Goal: Use online tool/utility: Utilize a website feature to perform a specific function

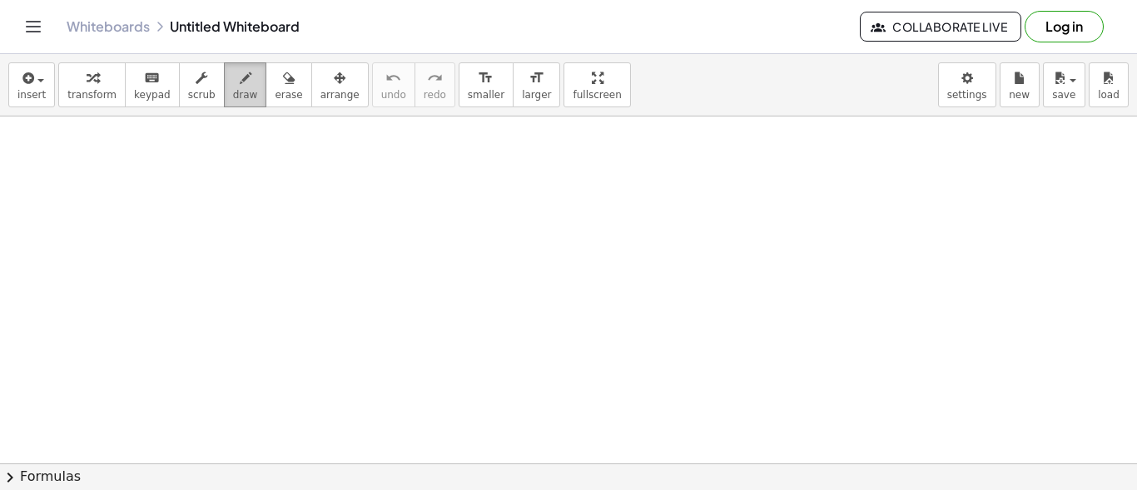
click at [240, 87] on icon "button" at bounding box center [246, 78] width 12 height 20
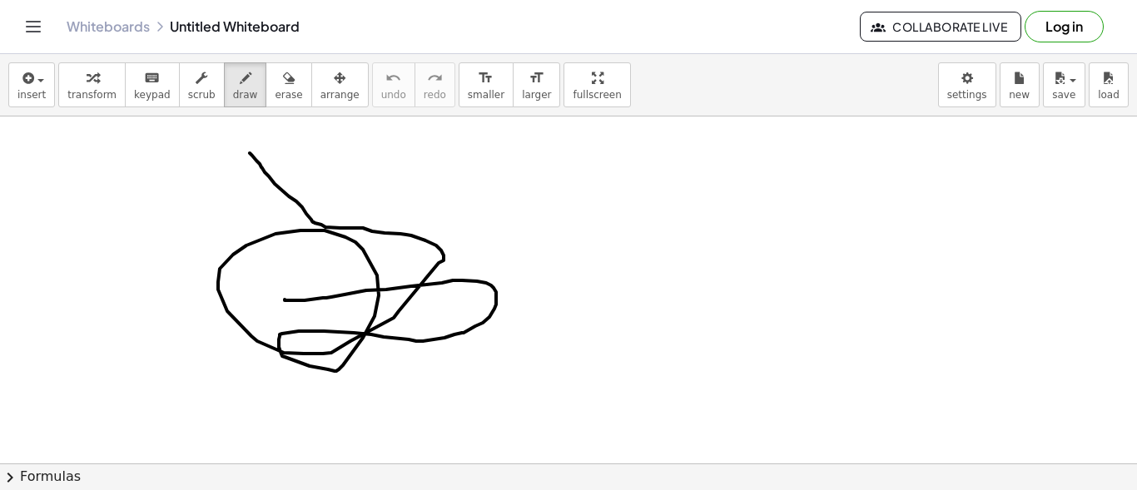
drag, startPoint x: 250, startPoint y: 153, endPoint x: 285, endPoint y: 296, distance: 147.6
click at [285, 296] on div at bounding box center [568, 464] width 1137 height 694
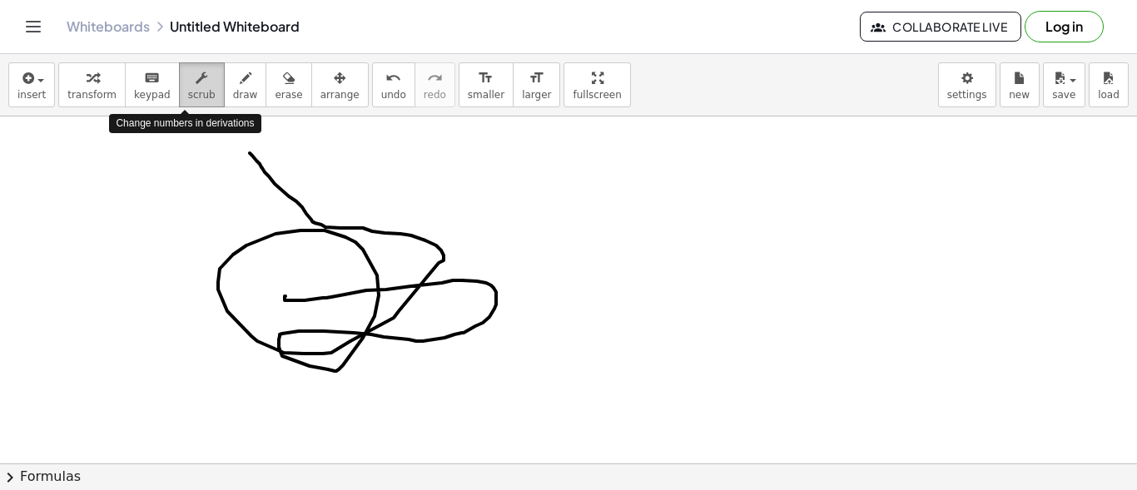
click at [188, 86] on div "button" at bounding box center [201, 77] width 27 height 20
drag, startPoint x: 491, startPoint y: 260, endPoint x: 345, endPoint y: 256, distance: 145.7
click at [345, 256] on div at bounding box center [568, 464] width 1137 height 694
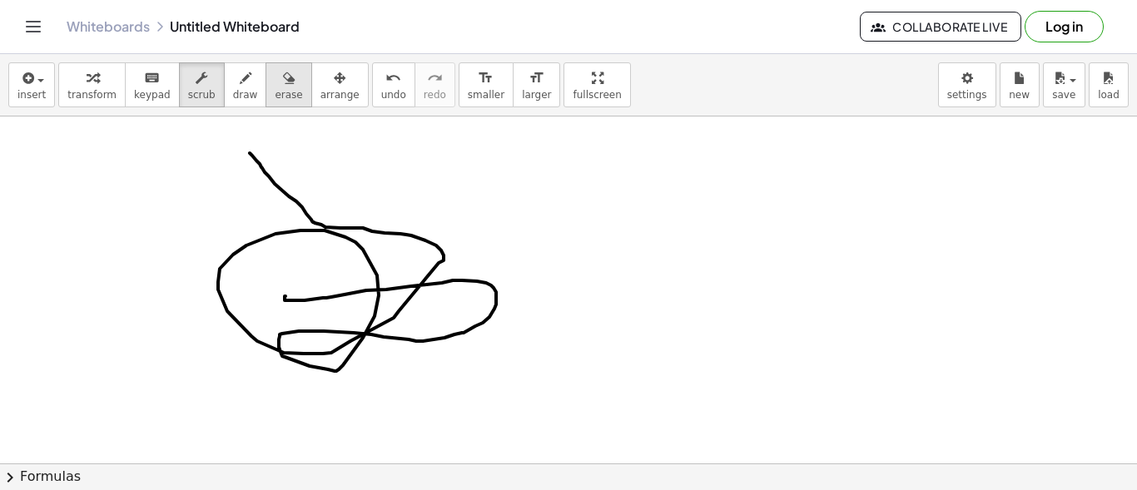
drag, startPoint x: 345, startPoint y: 256, endPoint x: 270, endPoint y: 87, distance: 184.0
click at [270, 87] on div "insert select one: Math Expression Function Text Youtube Video Graphing Geometr…" at bounding box center [568, 272] width 1137 height 436
click at [283, 87] on icon "button" at bounding box center [289, 78] width 12 height 20
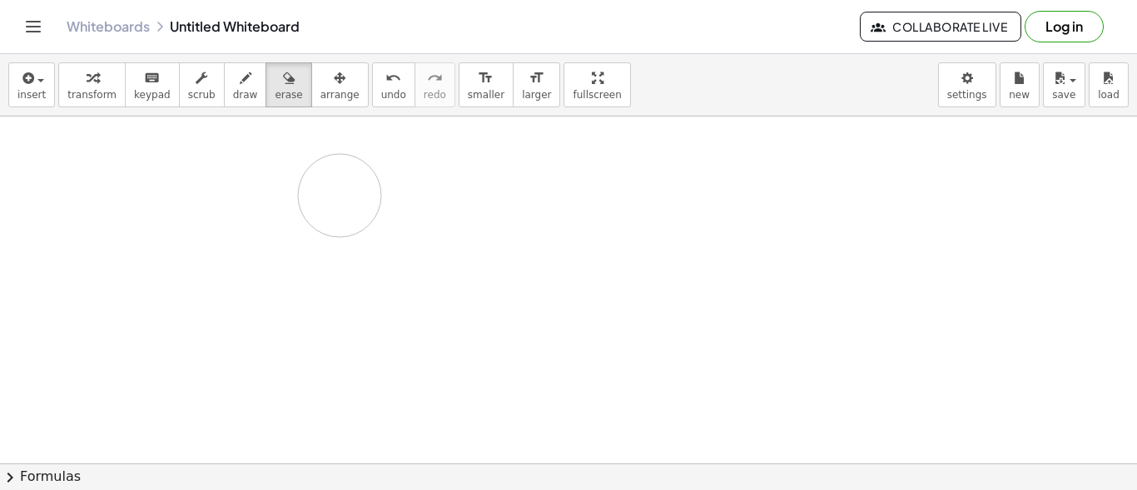
drag, startPoint x: 250, startPoint y: 152, endPoint x: 340, endPoint y: 196, distance: 100.5
click at [340, 196] on div at bounding box center [568, 464] width 1137 height 694
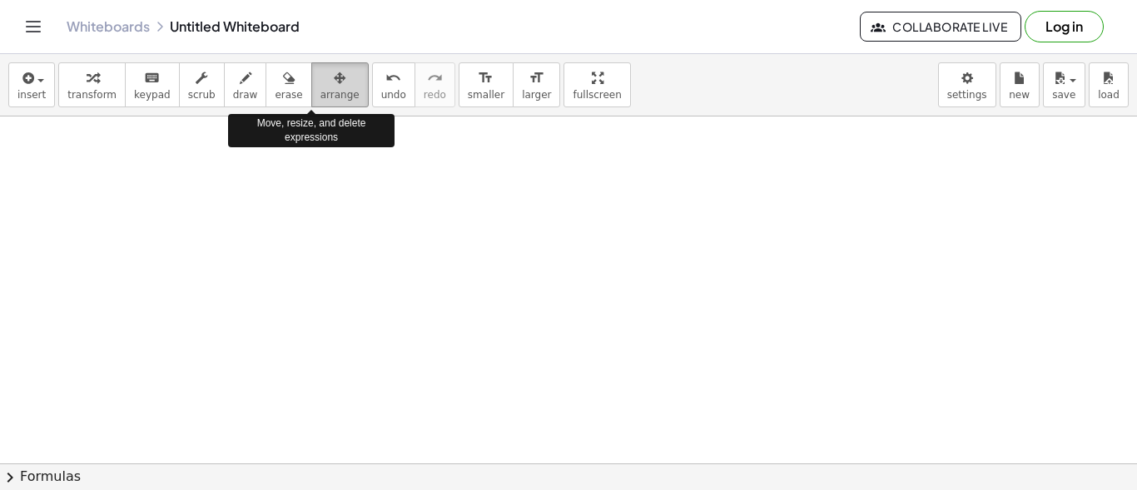
click at [321, 85] on div "button" at bounding box center [339, 77] width 39 height 20
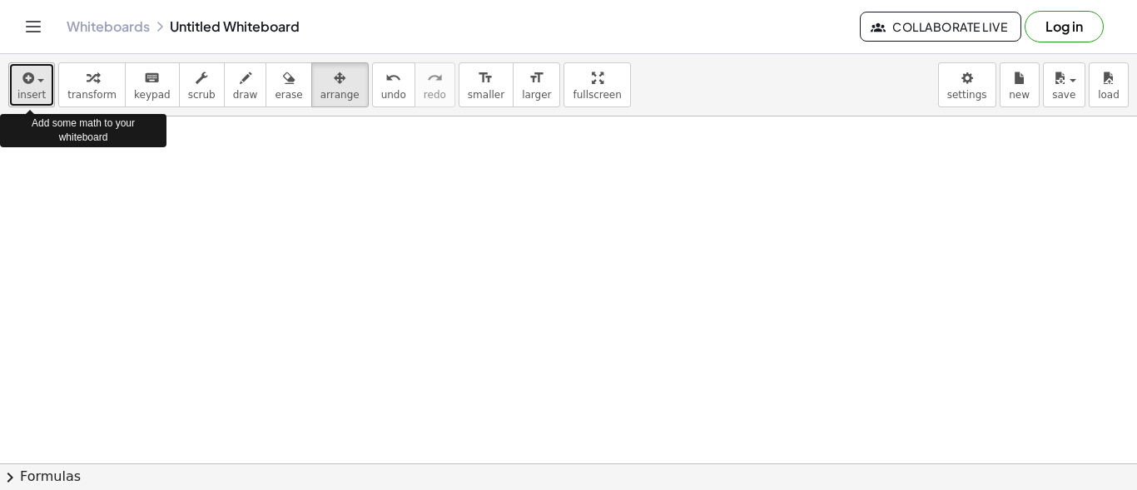
click at [37, 80] on span "button" at bounding box center [40, 80] width 7 height 3
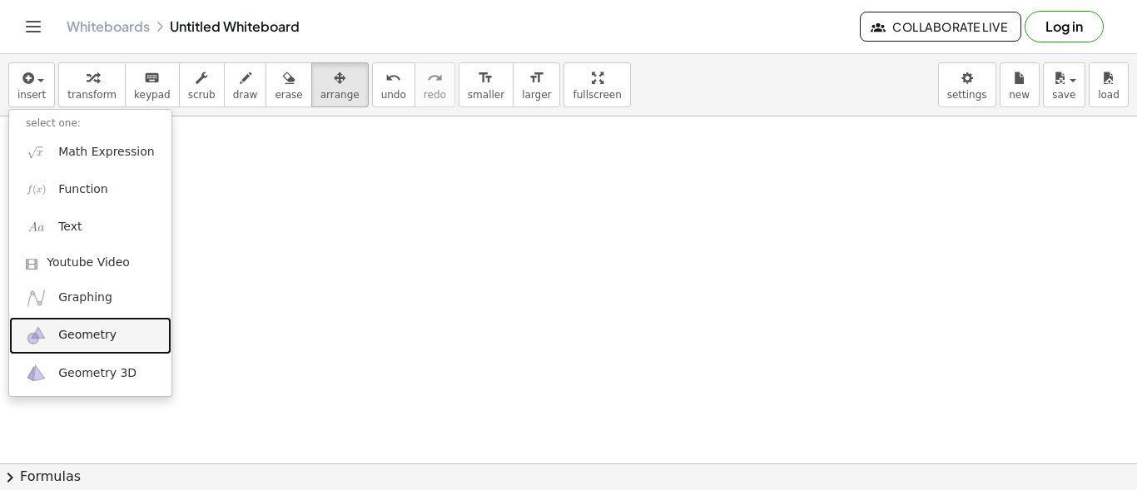
click at [111, 331] on link "Geometry" at bounding box center [90, 335] width 162 height 37
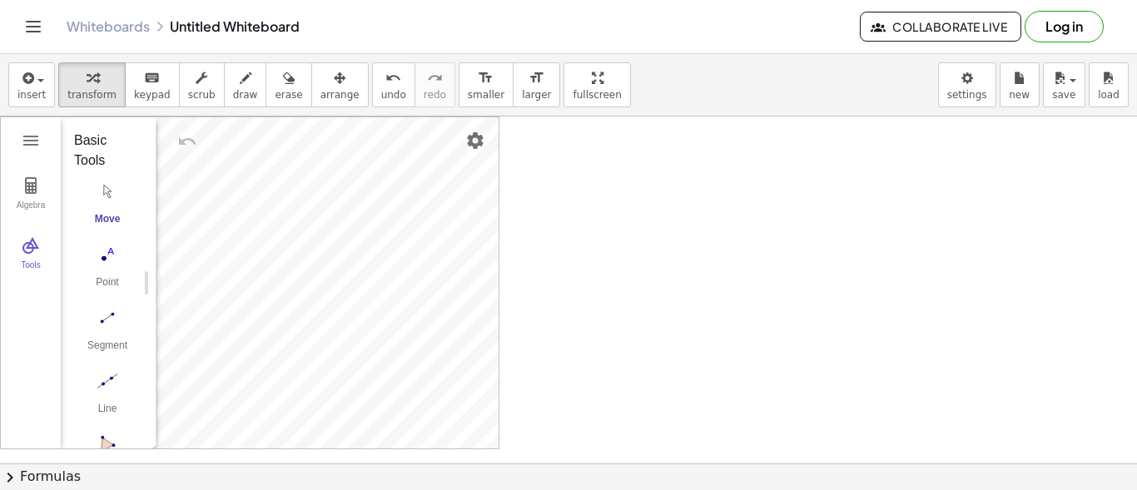
scroll to position [171, 0]
click at [113, 345] on img "Circle with Center through Point. Select center point, then point on circle" at bounding box center [107, 344] width 67 height 27
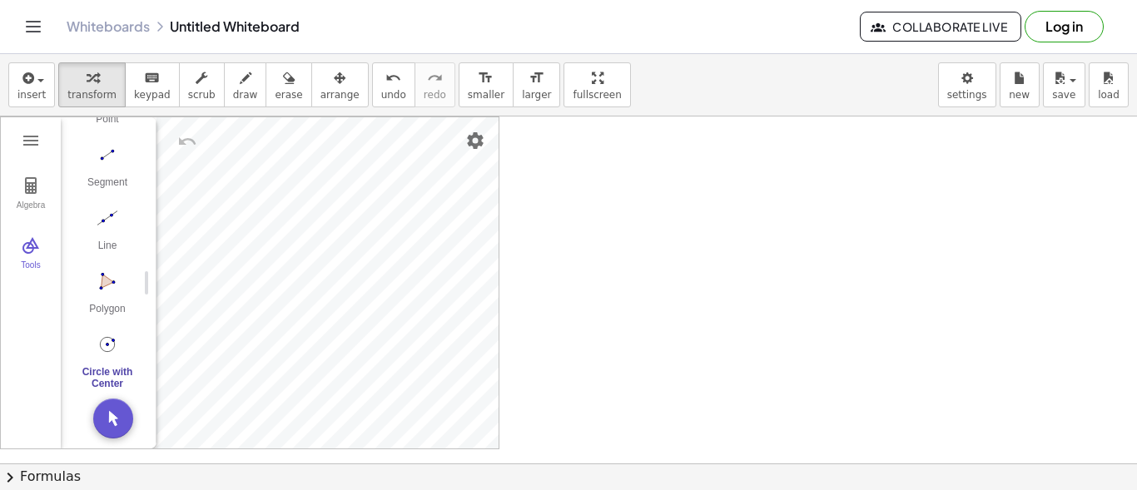
drag, startPoint x: 643, startPoint y: 269, endPoint x: 711, endPoint y: 266, distance: 67.5
click at [711, 266] on div at bounding box center [568, 464] width 1137 height 694
click at [220, 300] on div "Algebra Tools GeoGebra Geometry Basic Tools Move Point Segment Line Polygon Cir…" at bounding box center [568, 464] width 1137 height 694
click at [105, 141] on img "Segment. Select two points or positions" at bounding box center [107, 154] width 67 height 27
